Goal: Task Accomplishment & Management: Use online tool/utility

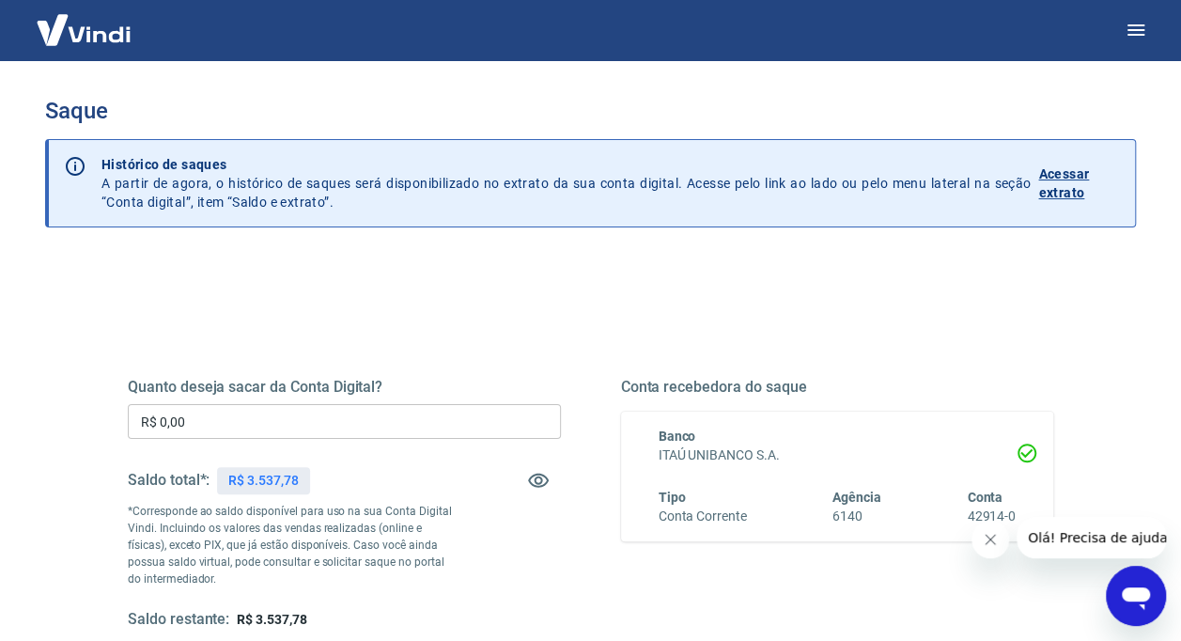
click at [357, 406] on input "R$ 0,00" at bounding box center [344, 421] width 433 height 35
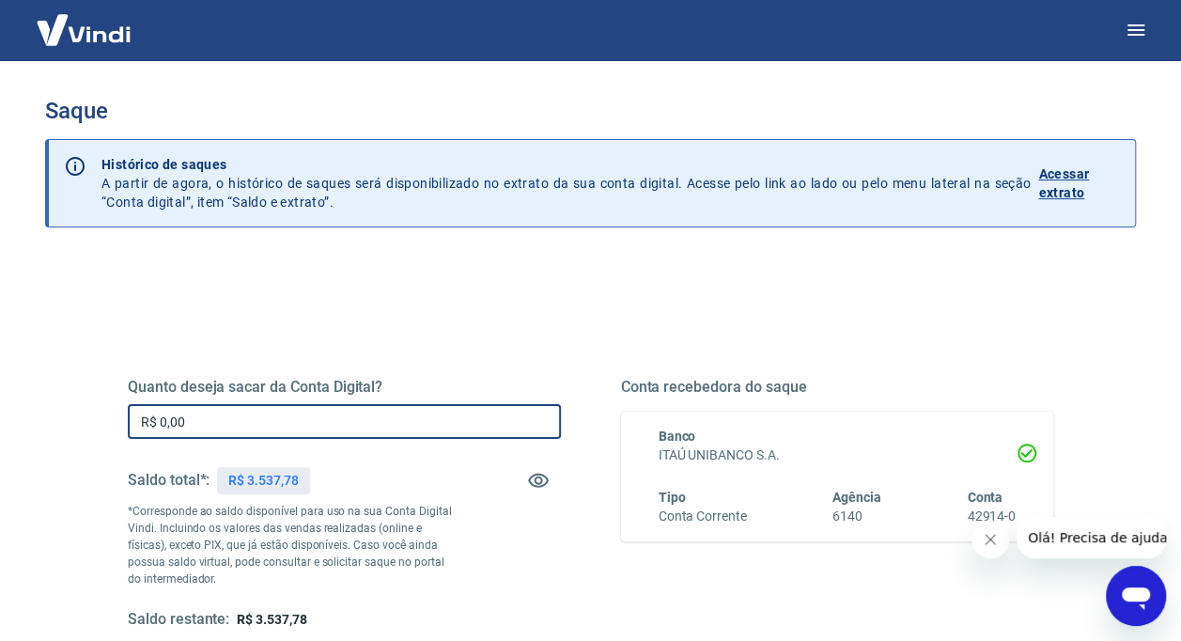
click at [357, 406] on input "R$ 0,00" at bounding box center [344, 421] width 433 height 35
type input "R$ 2.500,00"
click at [602, 381] on div "Quanto deseja sacar da Conta Digital? R$ 2.500,00 ​ Saldo total*: R$ 3.537,78 *…" at bounding box center [591, 504] width 926 height 252
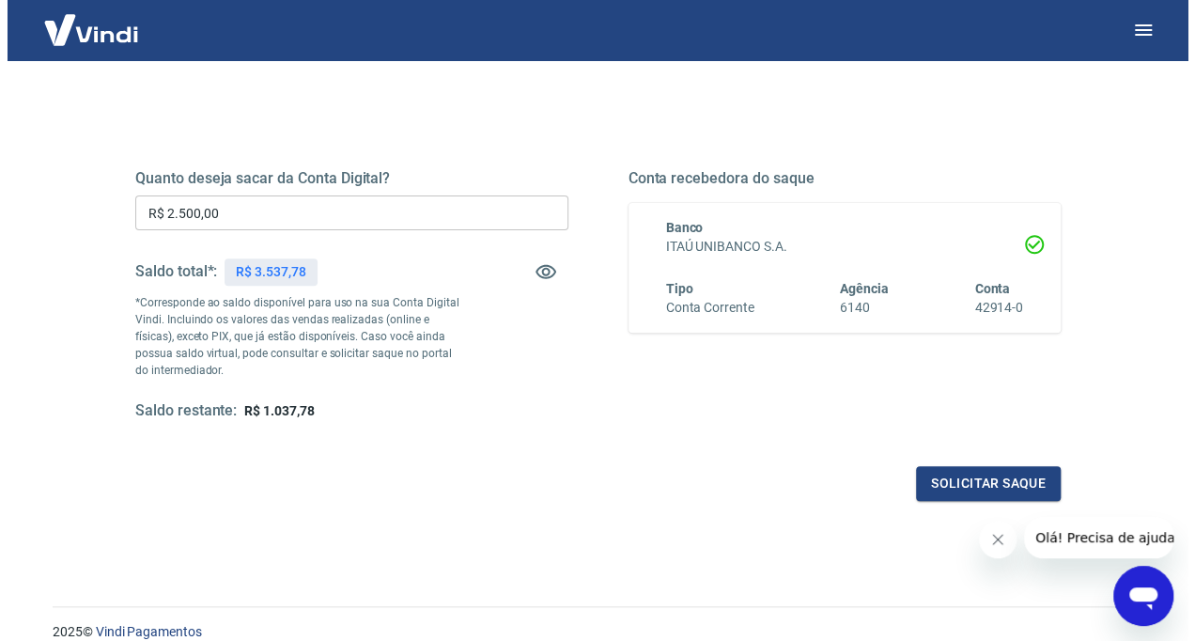
scroll to position [287, 0]
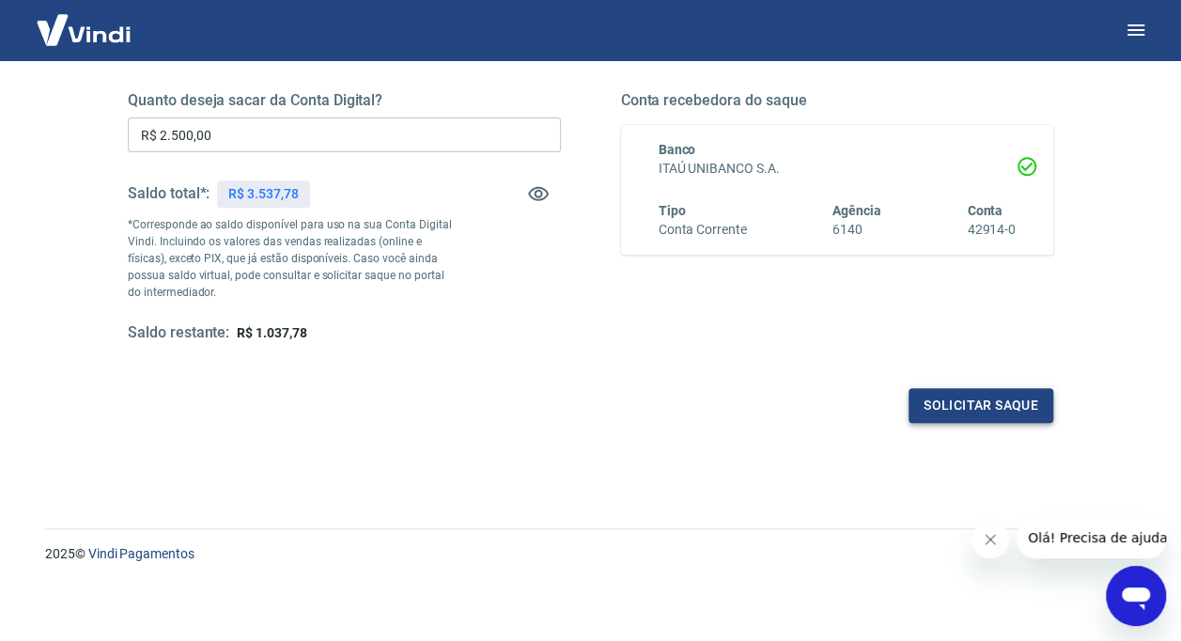
click at [953, 400] on button "Solicitar saque" at bounding box center [981, 405] width 145 height 35
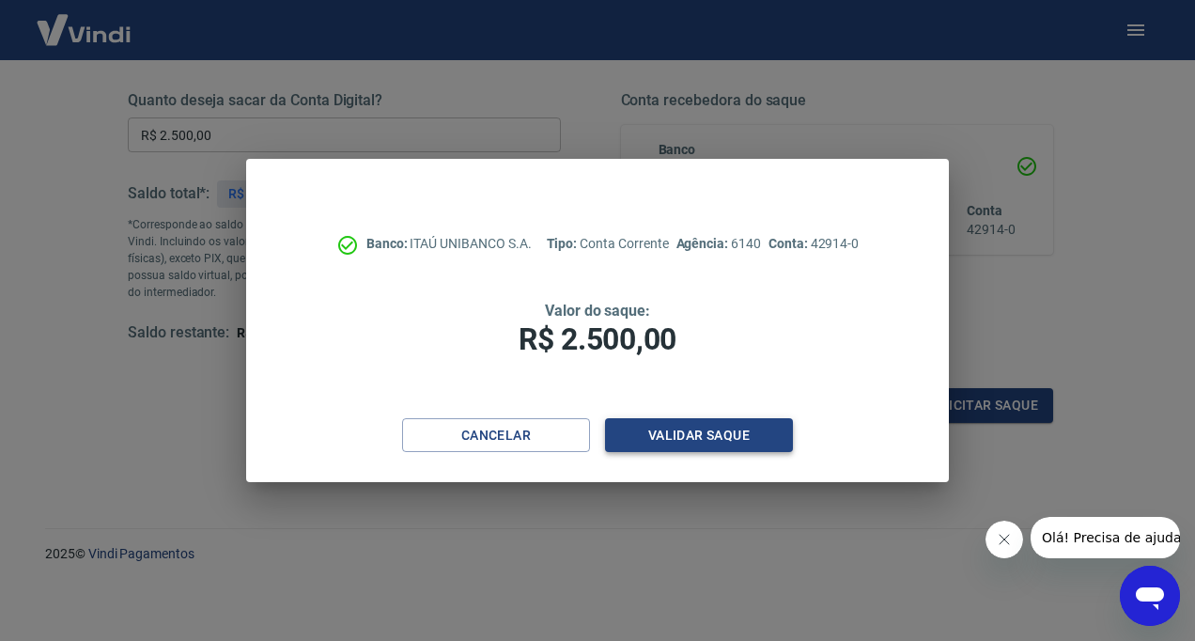
click at [729, 433] on button "Validar saque" at bounding box center [699, 435] width 188 height 35
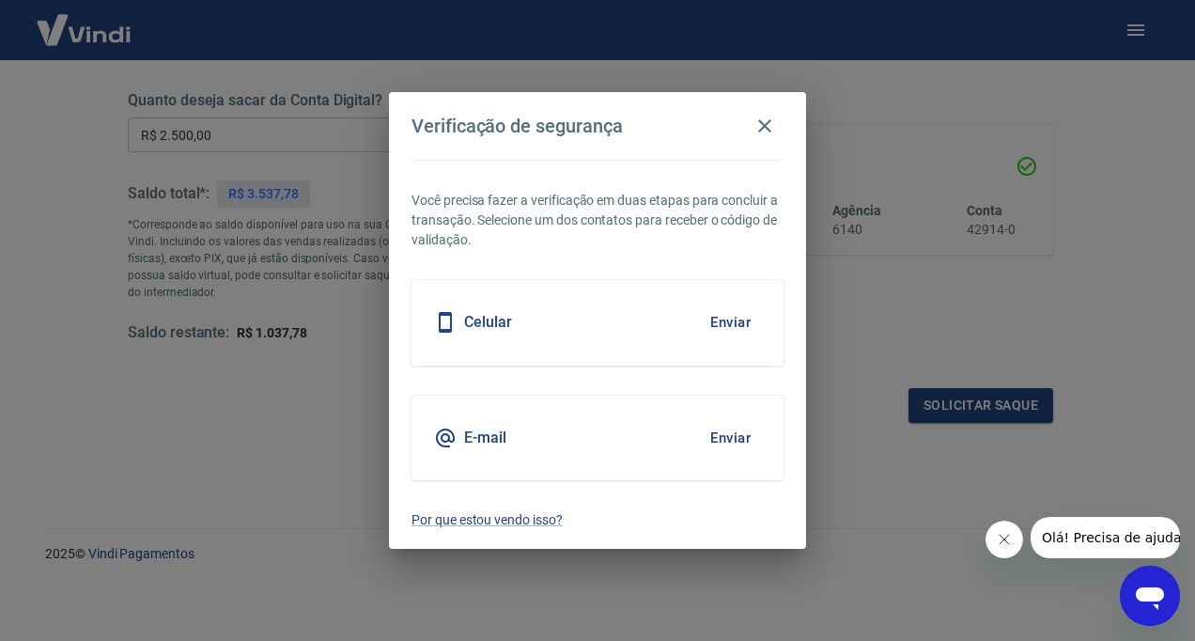
click at [726, 434] on button "Enviar" at bounding box center [730, 437] width 61 height 39
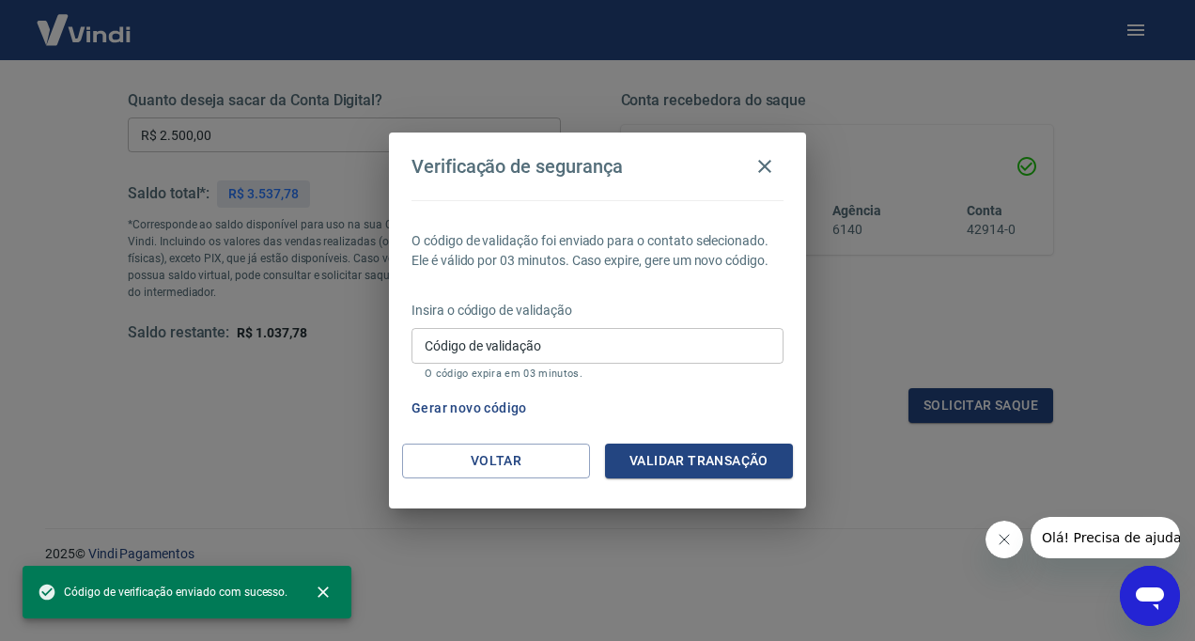
click at [592, 344] on input "Código de validação" at bounding box center [598, 345] width 372 height 35
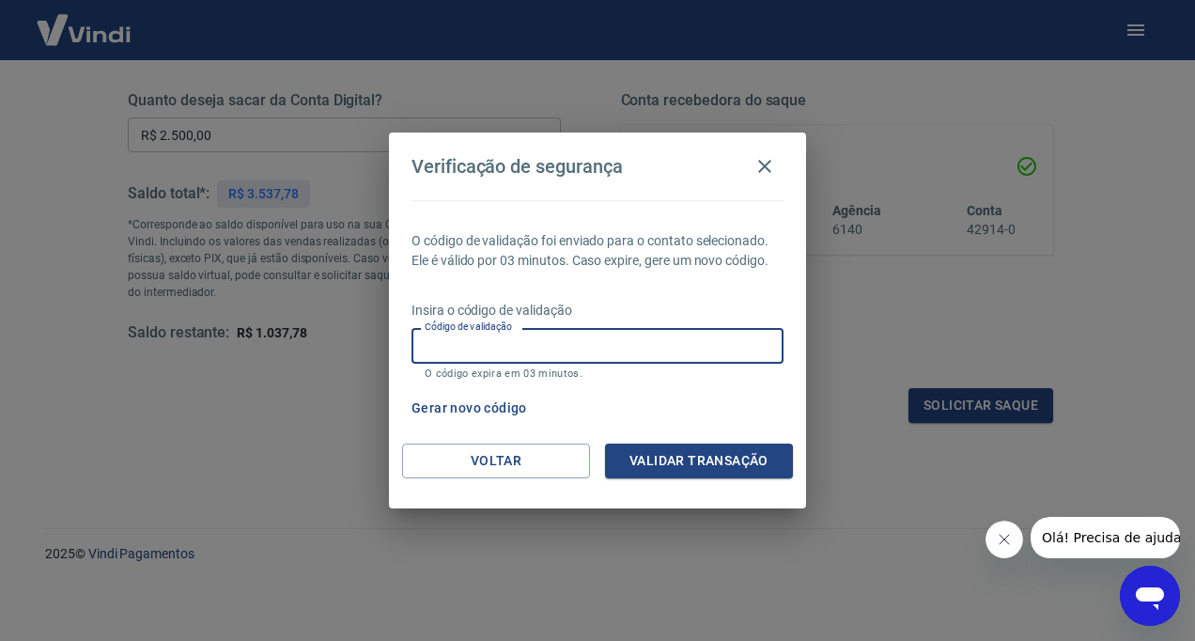
paste input "450993"
type input "450993"
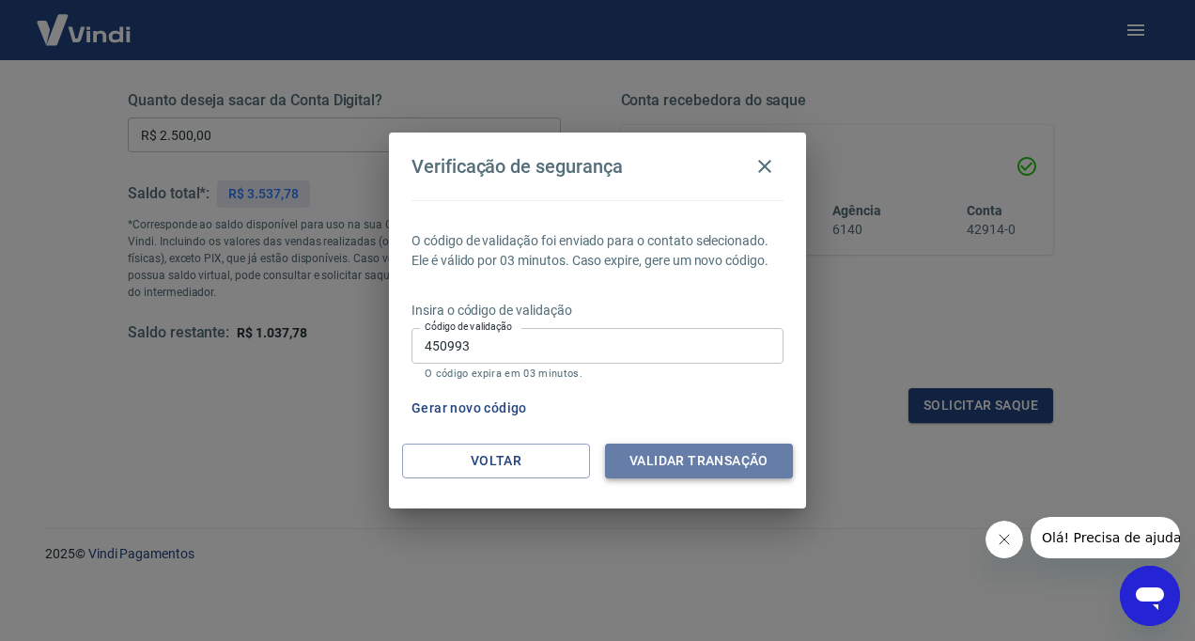
click at [702, 450] on button "Validar transação" at bounding box center [699, 461] width 188 height 35
